Goal: Information Seeking & Learning: Check status

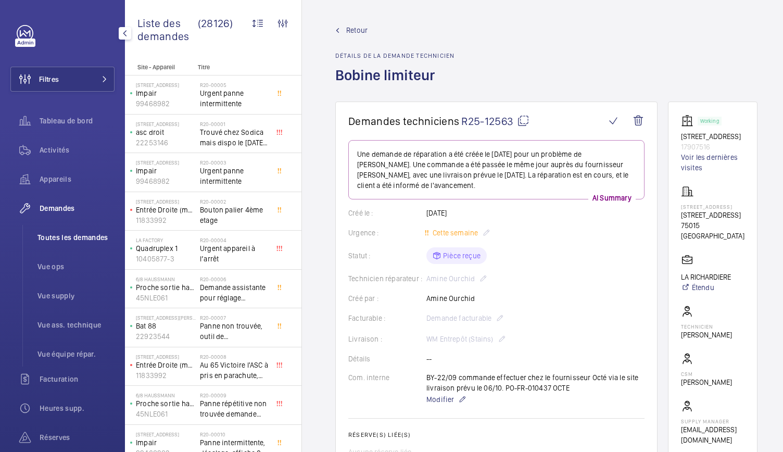
click at [99, 239] on span "Toutes les demandes" at bounding box center [75, 237] width 77 height 10
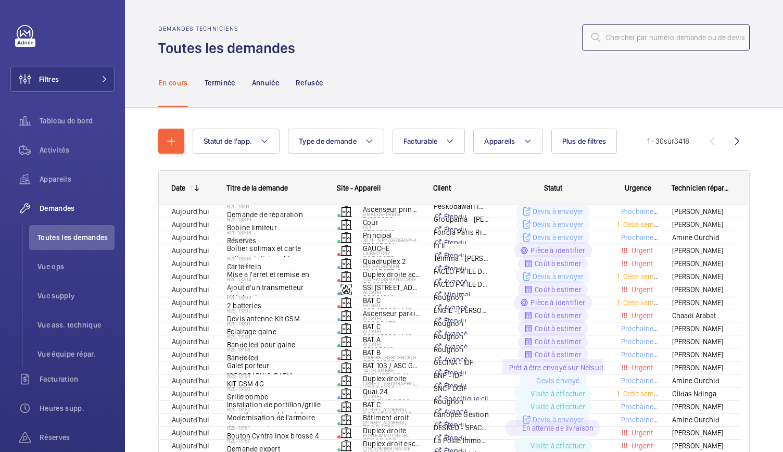
click at [604, 41] on input "text" at bounding box center [666, 37] width 168 height 26
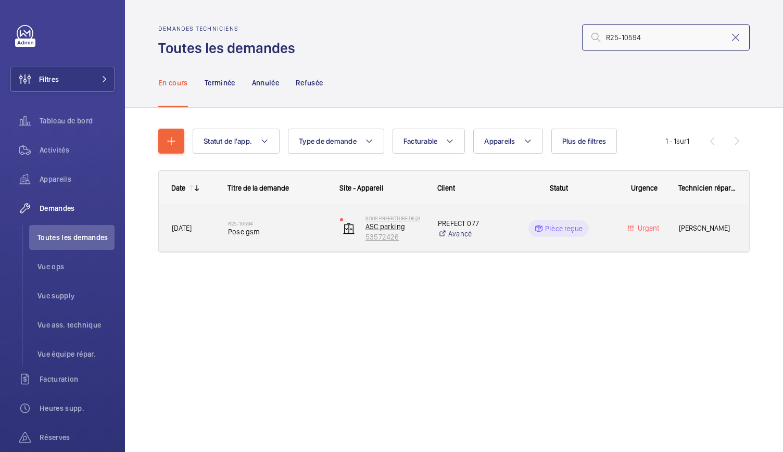
type input "R25-10594"
click at [395, 230] on p "ASC parking" at bounding box center [395, 226] width 59 height 10
click at [240, 229] on span "Pose gsm" at bounding box center [277, 232] width 98 height 10
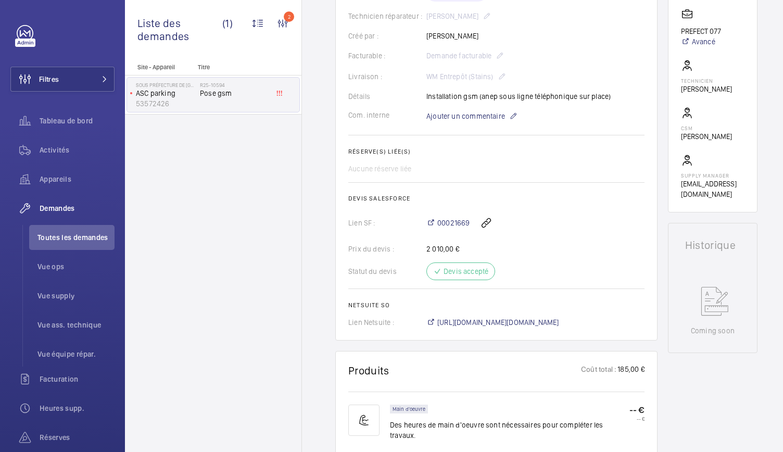
scroll to position [264, 0]
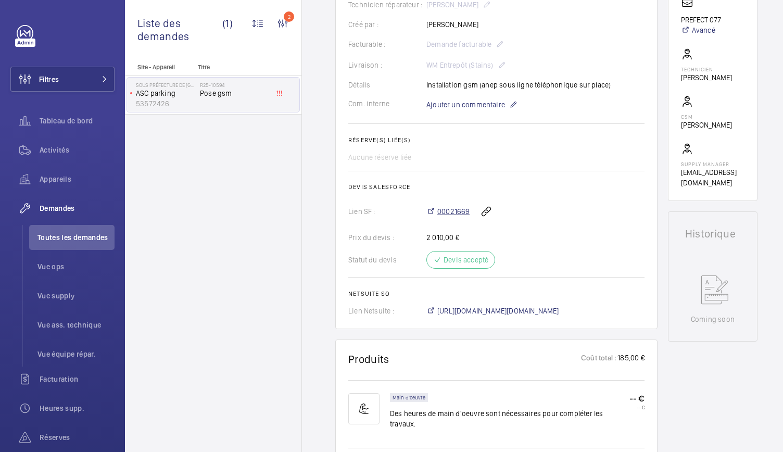
click at [456, 217] on span "00021669" at bounding box center [453, 211] width 32 height 10
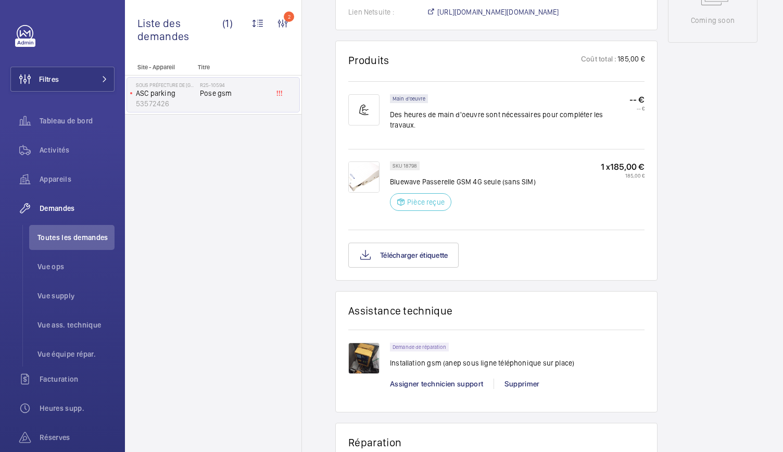
scroll to position [562, 0]
click at [366, 362] on img at bounding box center [363, 358] width 31 height 31
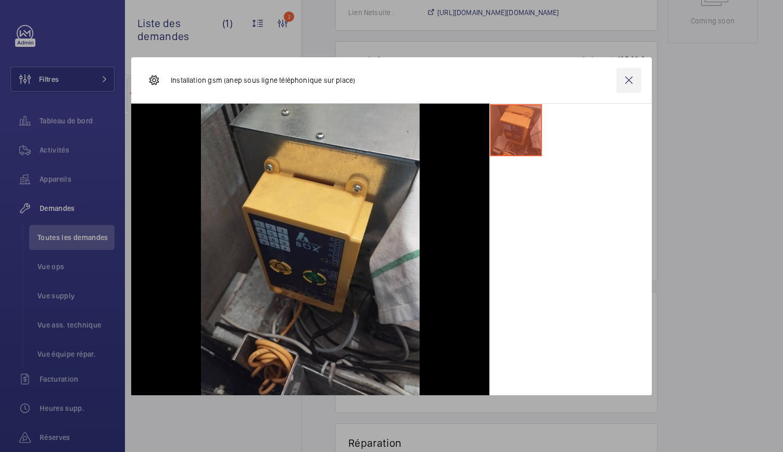
click at [633, 80] on wm-front-icon-button at bounding box center [629, 80] width 25 height 25
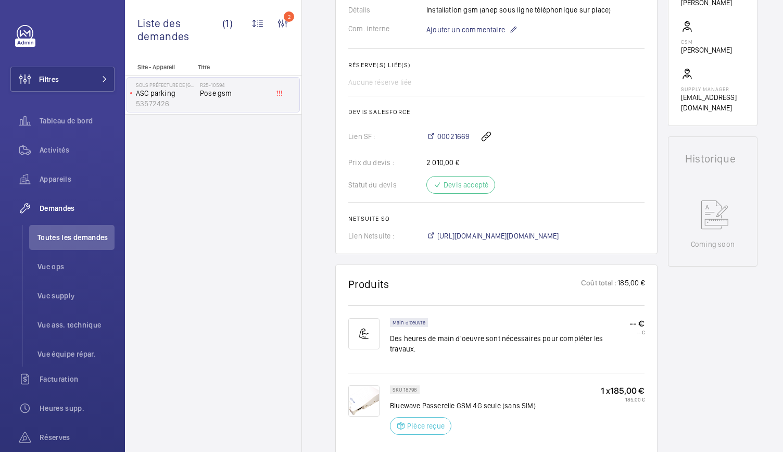
scroll to position [0, 0]
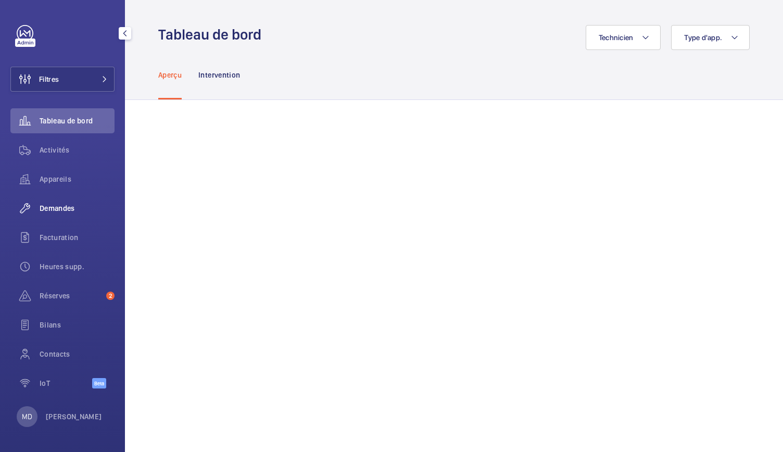
click at [69, 217] on div "Demandes" at bounding box center [62, 208] width 104 height 25
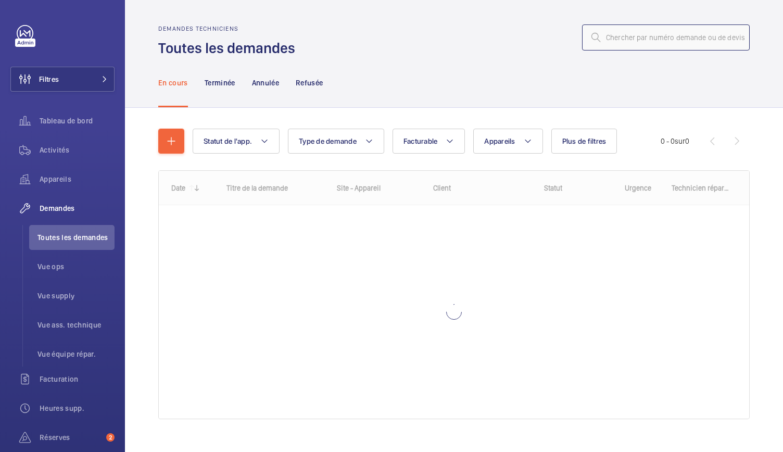
click at [622, 36] on input "text" at bounding box center [666, 37] width 168 height 26
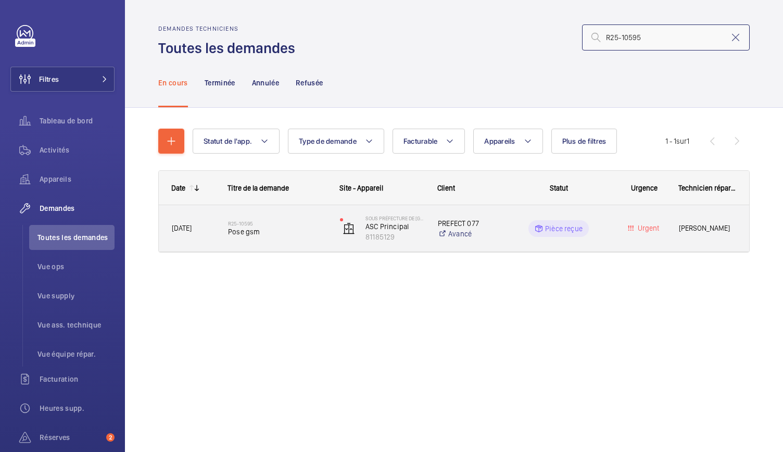
type input "R25-10595"
click at [256, 231] on span "Pose gsm" at bounding box center [277, 232] width 98 height 10
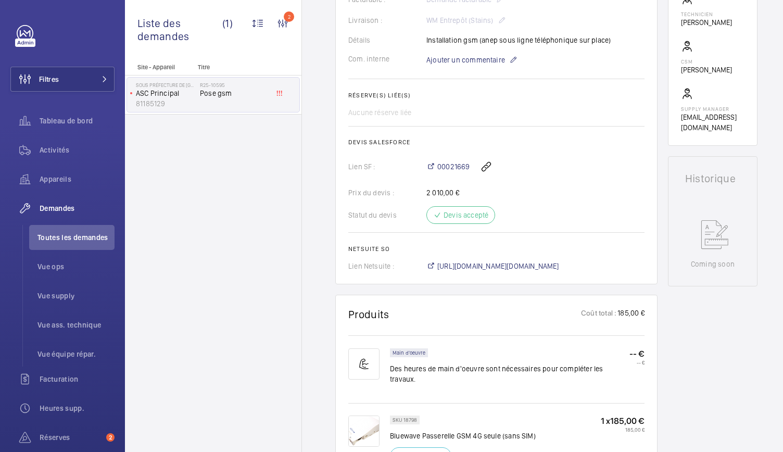
scroll to position [320, 0]
click at [455, 166] on span "00021669" at bounding box center [453, 165] width 32 height 10
